Goal: Find specific page/section: Find specific page/section

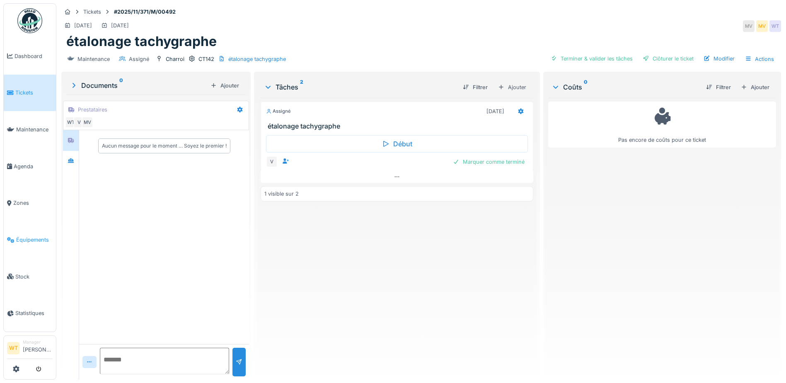
click at [36, 236] on span "Équipements" at bounding box center [34, 240] width 36 height 8
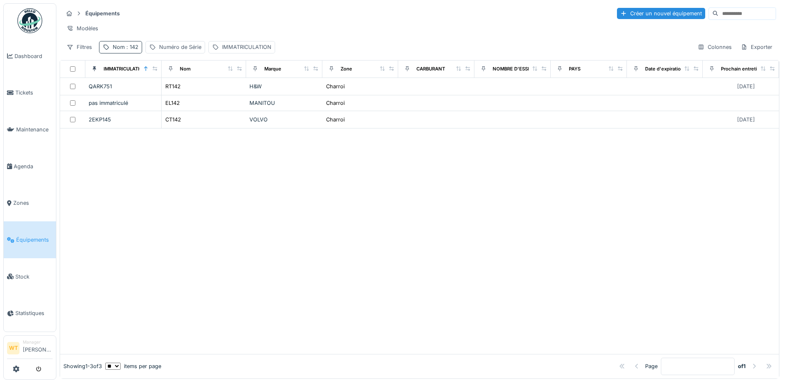
click at [130, 50] on span ": 142" at bounding box center [132, 47] width 14 height 6
click at [179, 91] on icon at bounding box center [175, 92] width 7 height 5
click at [172, 92] on input "Nom" at bounding box center [144, 93] width 82 height 17
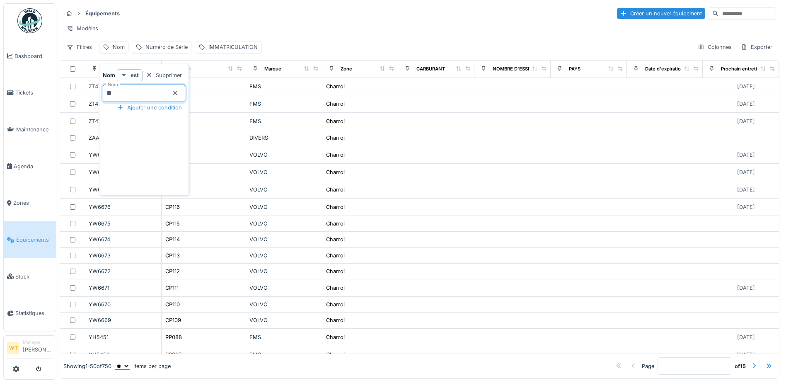
type input "**"
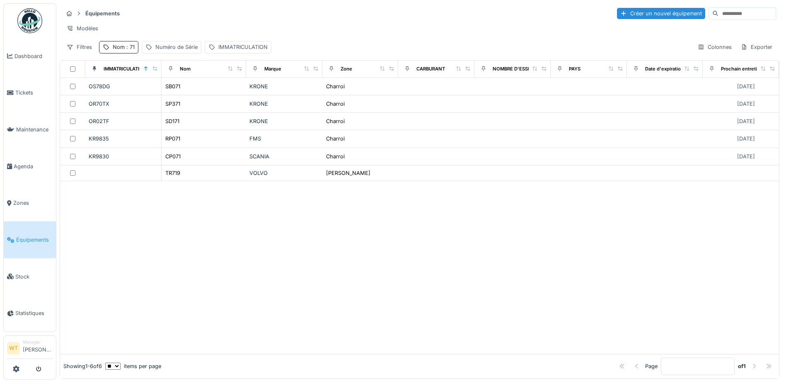
click at [267, 24] on div "Modèles" at bounding box center [419, 28] width 713 height 12
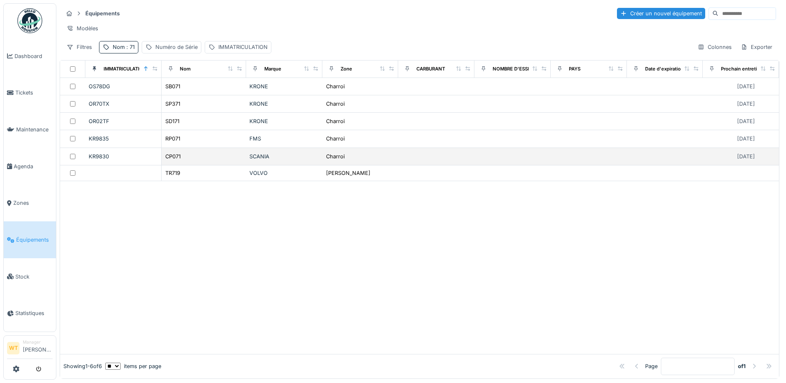
click at [197, 161] on div "CP071" at bounding box center [204, 156] width 78 height 9
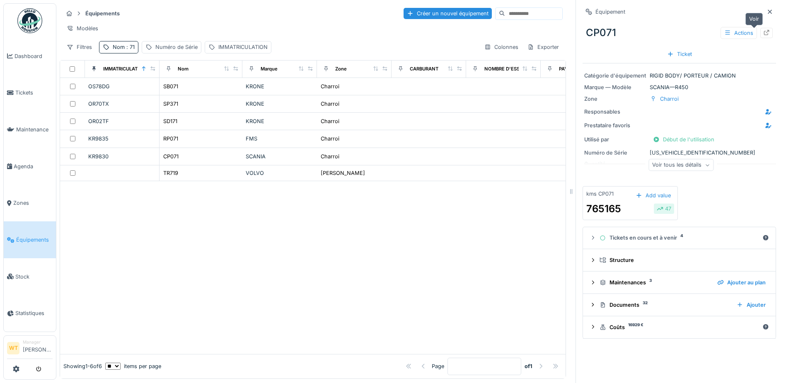
click at [764, 33] on icon at bounding box center [766, 32] width 5 height 5
